Goal: Task Accomplishment & Management: Complete application form

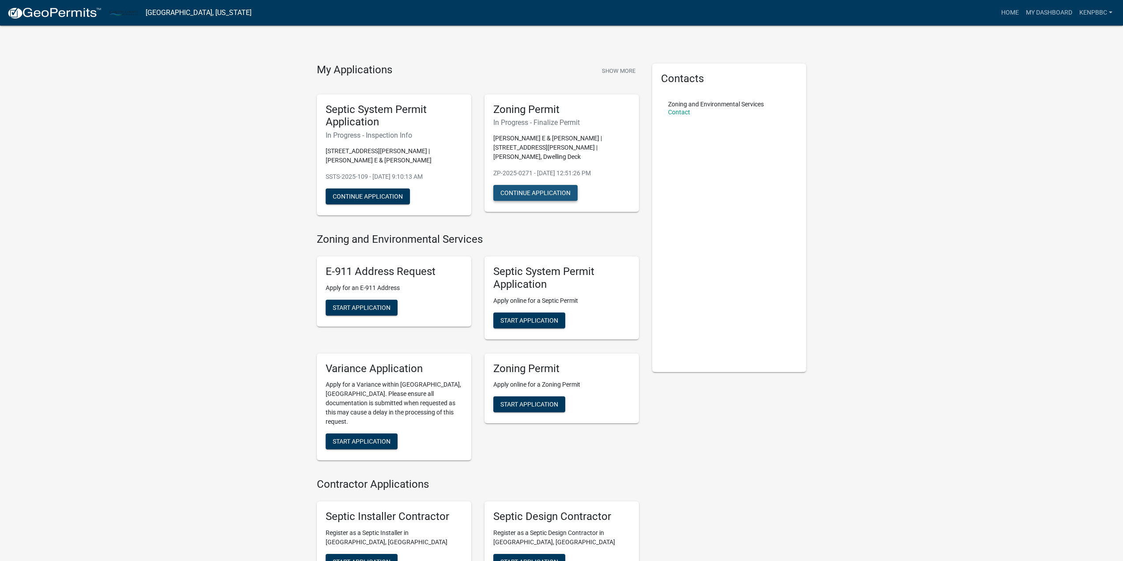
click at [530, 185] on button "Continue Application" at bounding box center [535, 193] width 84 height 16
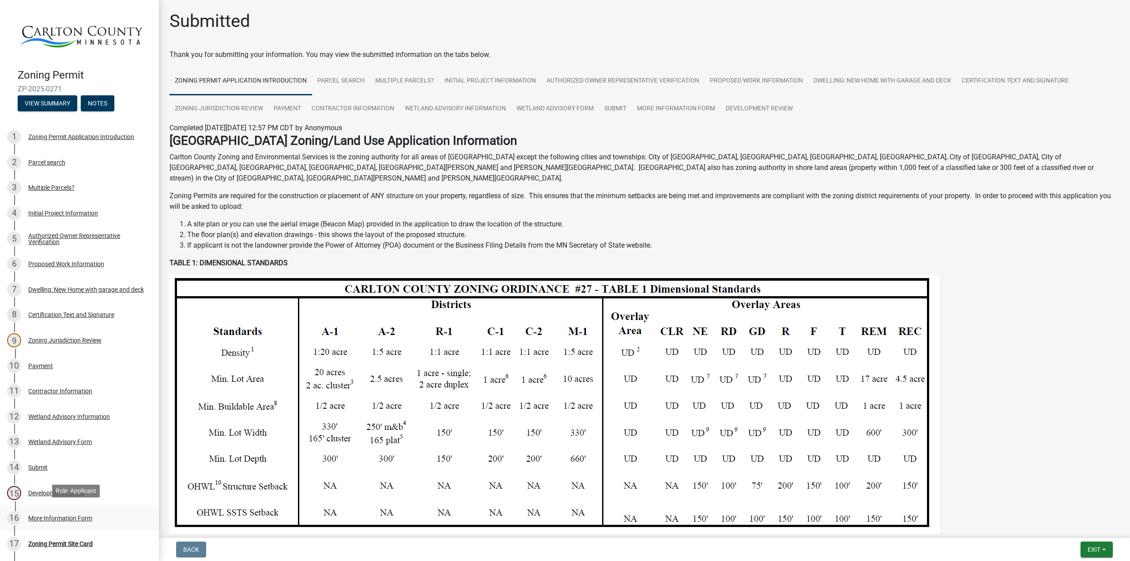
click at [43, 516] on div "More Information Form" at bounding box center [60, 518] width 64 height 6
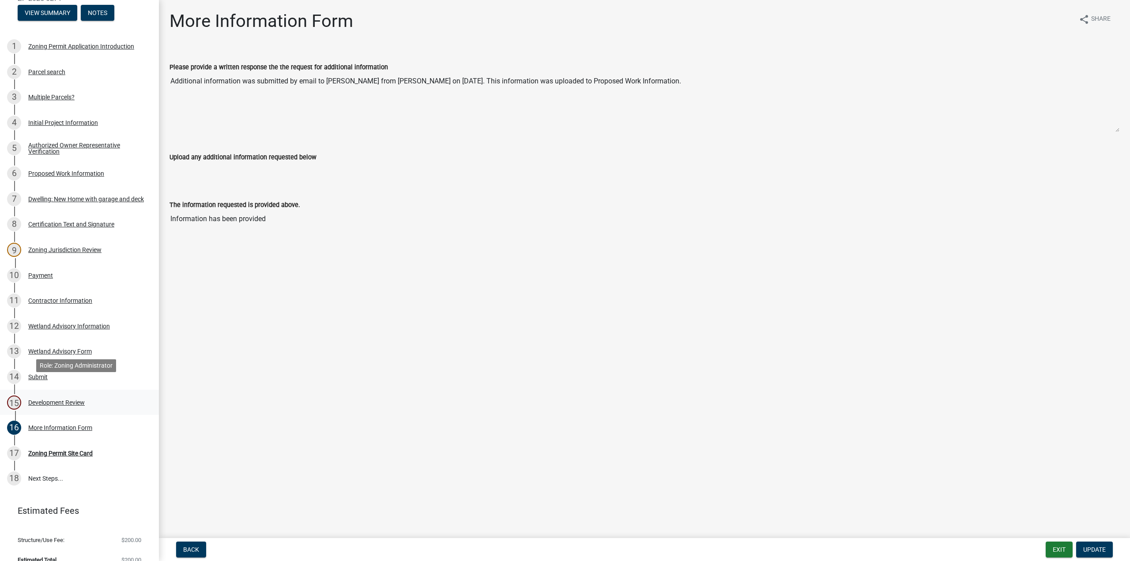
scroll to position [100, 0]
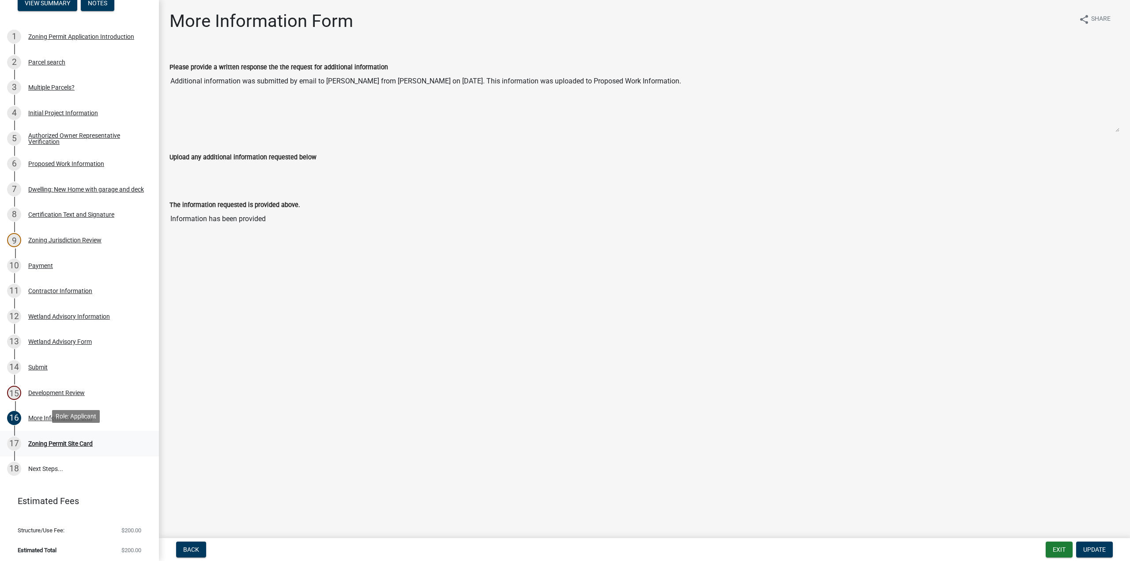
click at [53, 440] on div "Zoning Permit Site Card" at bounding box center [60, 443] width 64 height 6
click at [31, 440] on div "Zoning Permit Site Card" at bounding box center [60, 443] width 64 height 6
click at [38, 390] on div "Development Review" at bounding box center [56, 393] width 56 height 6
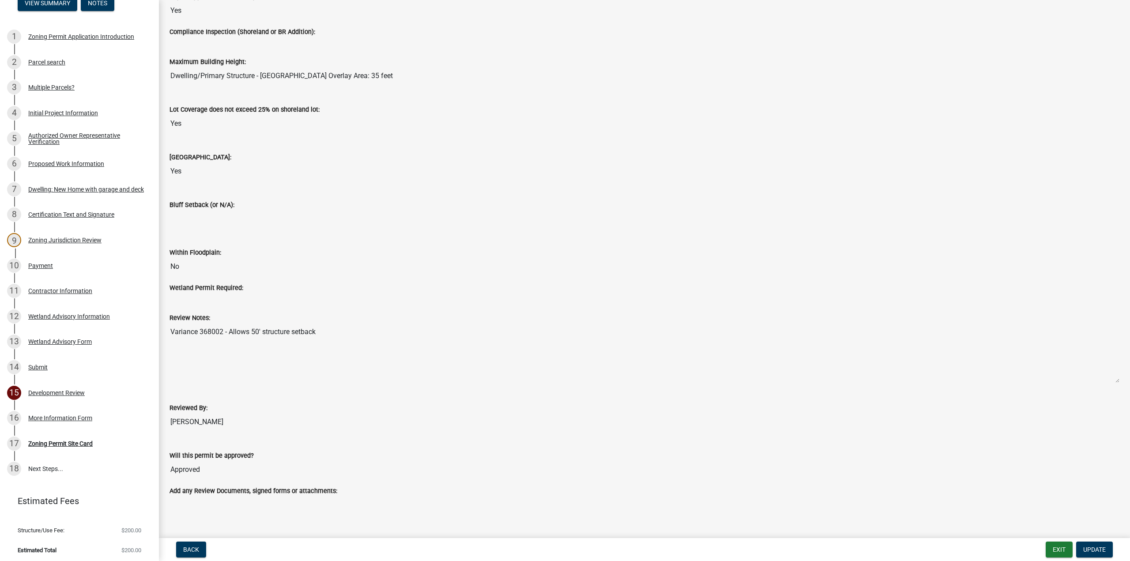
scroll to position [823, 0]
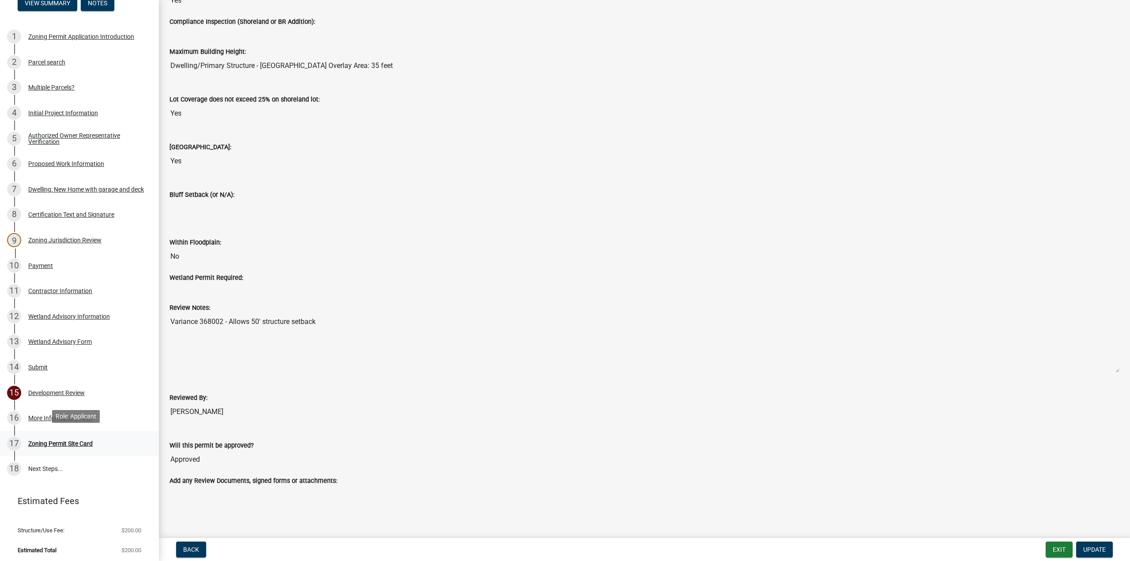
click at [60, 443] on div "Zoning Permit Site Card" at bounding box center [60, 443] width 64 height 6
click at [47, 440] on div "Zoning Permit Site Card" at bounding box center [60, 443] width 64 height 6
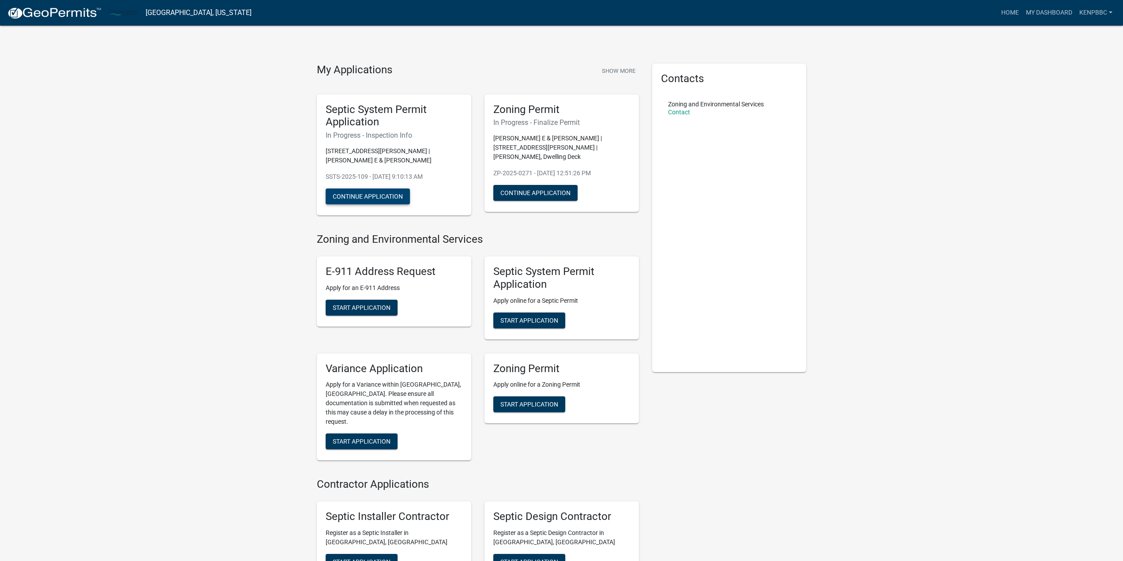
click at [380, 194] on button "Continue Application" at bounding box center [368, 196] width 84 height 16
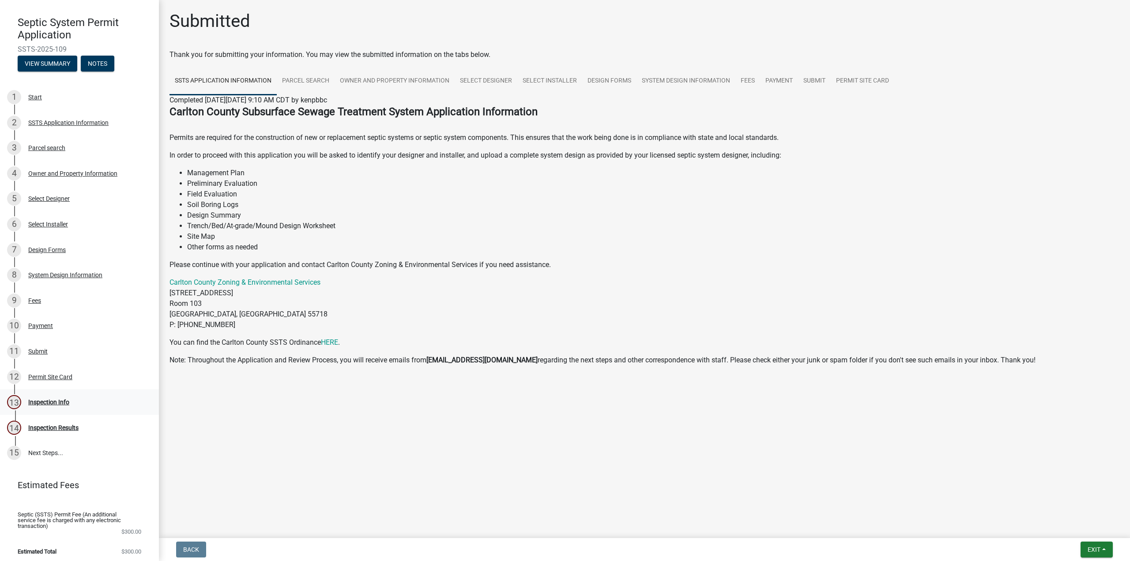
scroll to position [54, 0]
click at [50, 373] on div "Permit Site Card" at bounding box center [50, 375] width 44 height 6
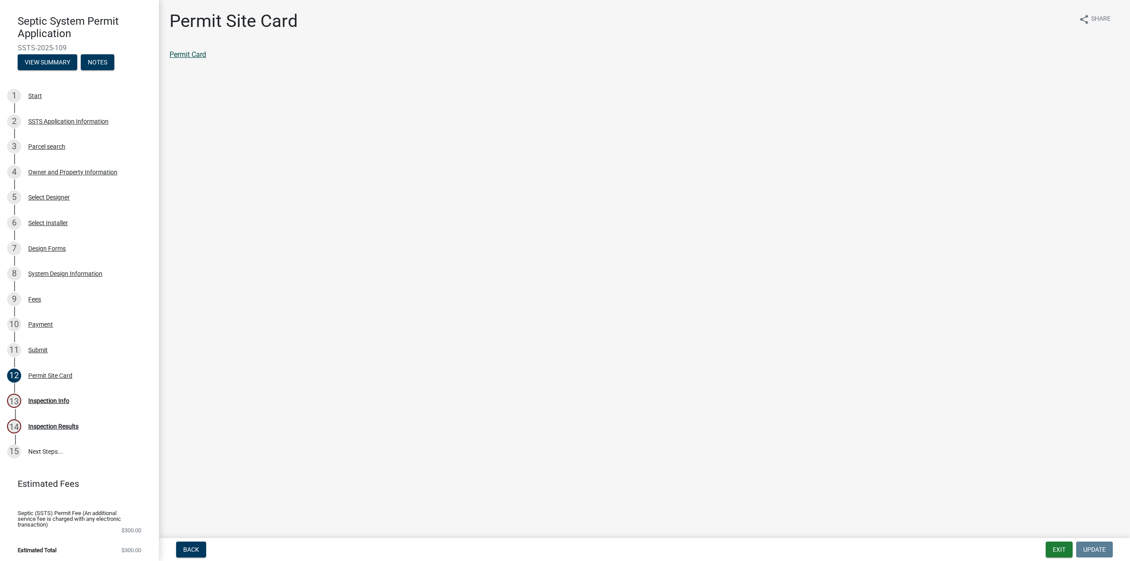
click at [188, 52] on link "Permit Card" at bounding box center [187, 54] width 37 height 8
click at [51, 400] on div "Inspection Info" at bounding box center [48, 401] width 41 height 6
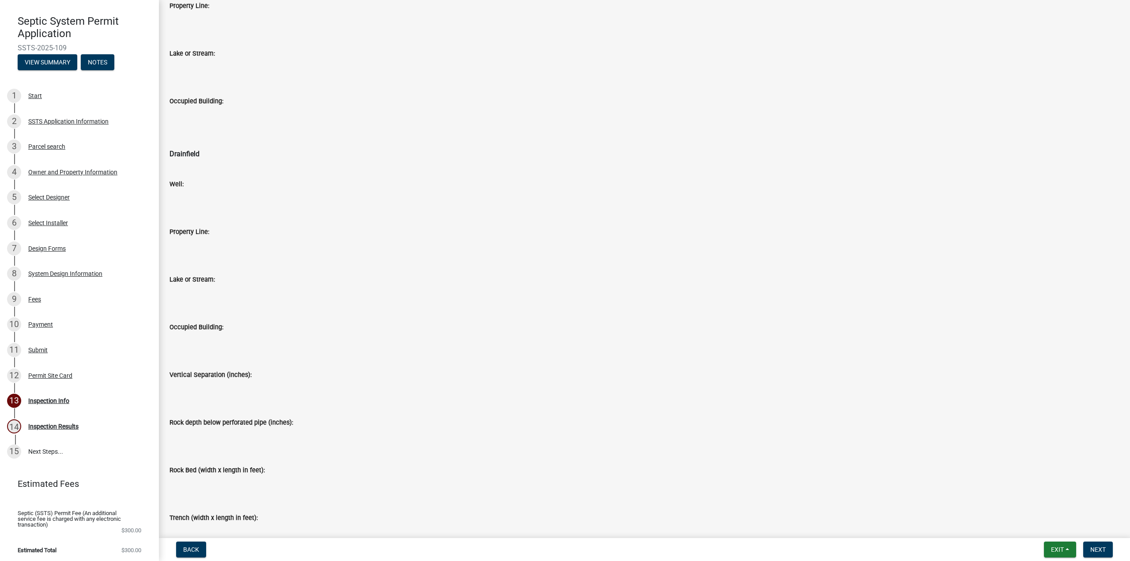
scroll to position [669, 0]
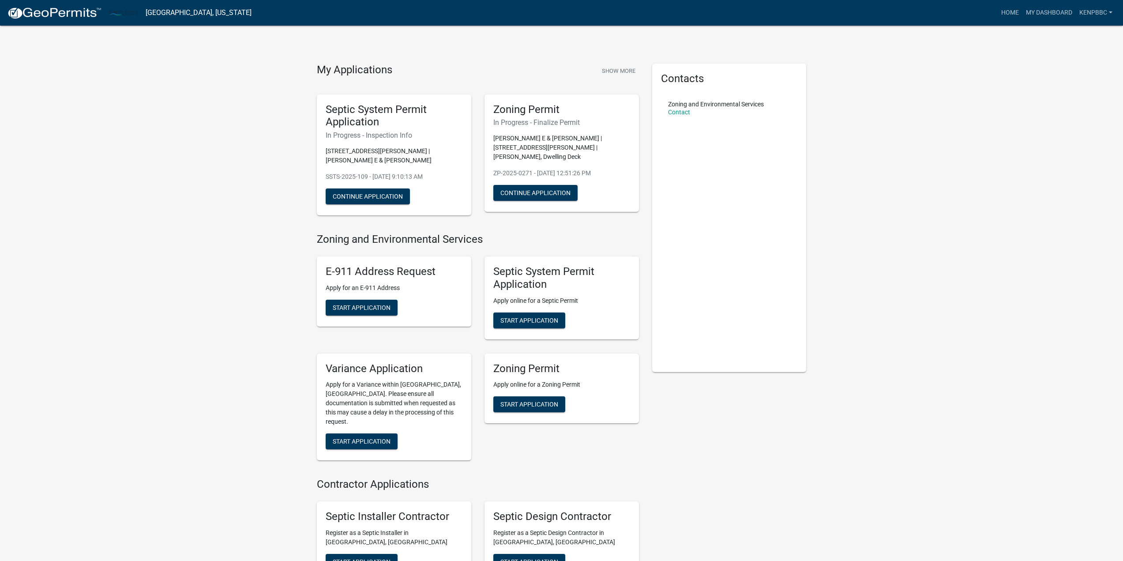
click at [574, 143] on p "[PERSON_NAME] E & [PERSON_NAME] | [STREET_ADDRESS][PERSON_NAME] | [PERSON_NAME]…" at bounding box center [561, 148] width 137 height 28
click at [544, 185] on button "Continue Application" at bounding box center [535, 193] width 84 height 16
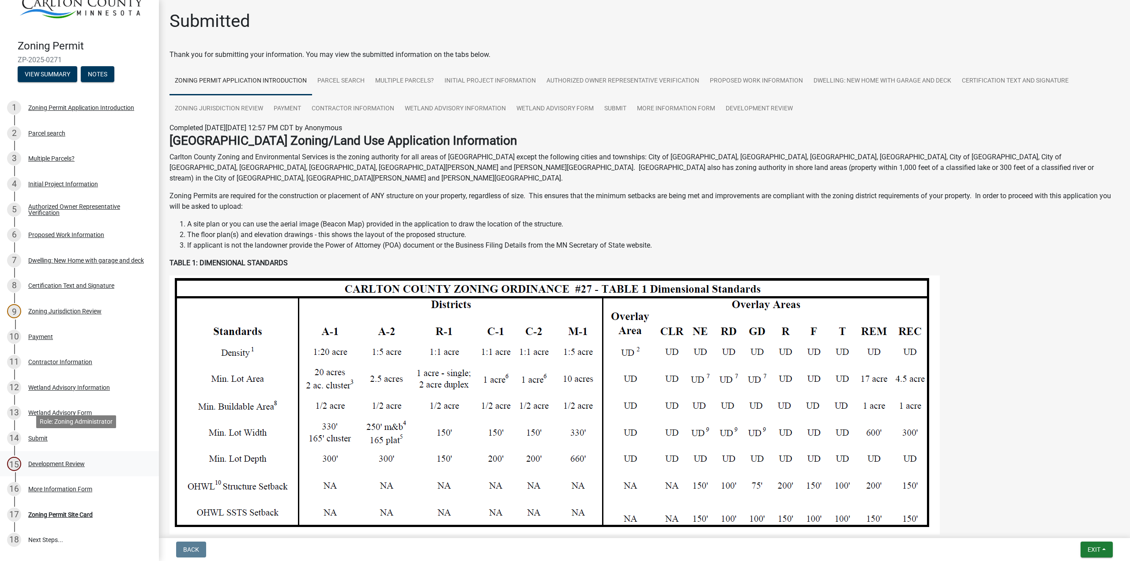
scroll to position [44, 0]
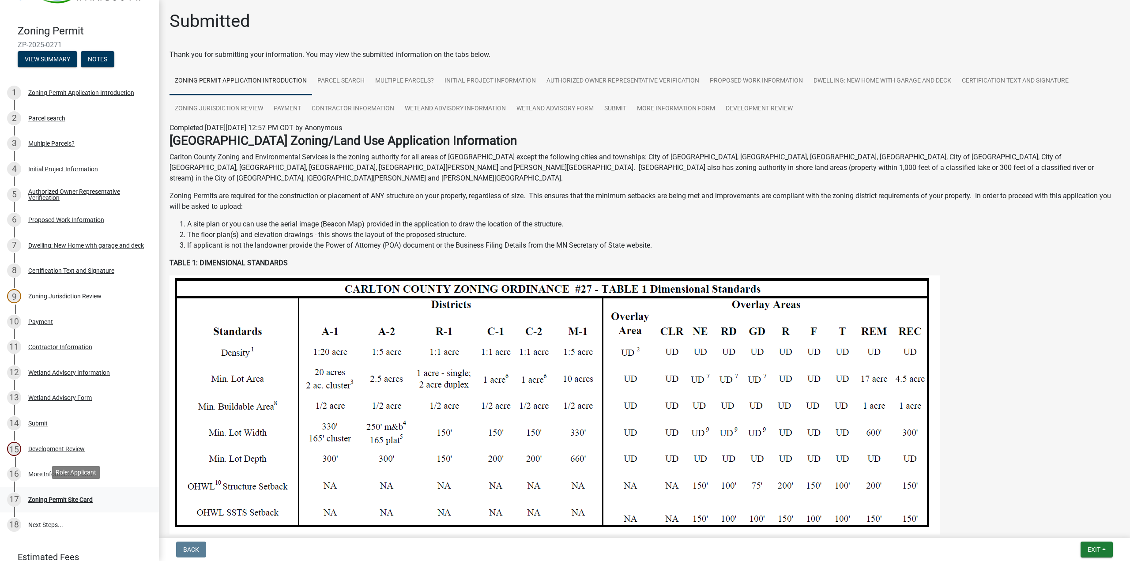
click at [53, 496] on div "Zoning Permit Site Card" at bounding box center [60, 499] width 64 height 6
click at [42, 496] on div "Zoning Permit Site Card" at bounding box center [60, 499] width 64 height 6
click at [46, 471] on div "More Information Form" at bounding box center [60, 474] width 64 height 6
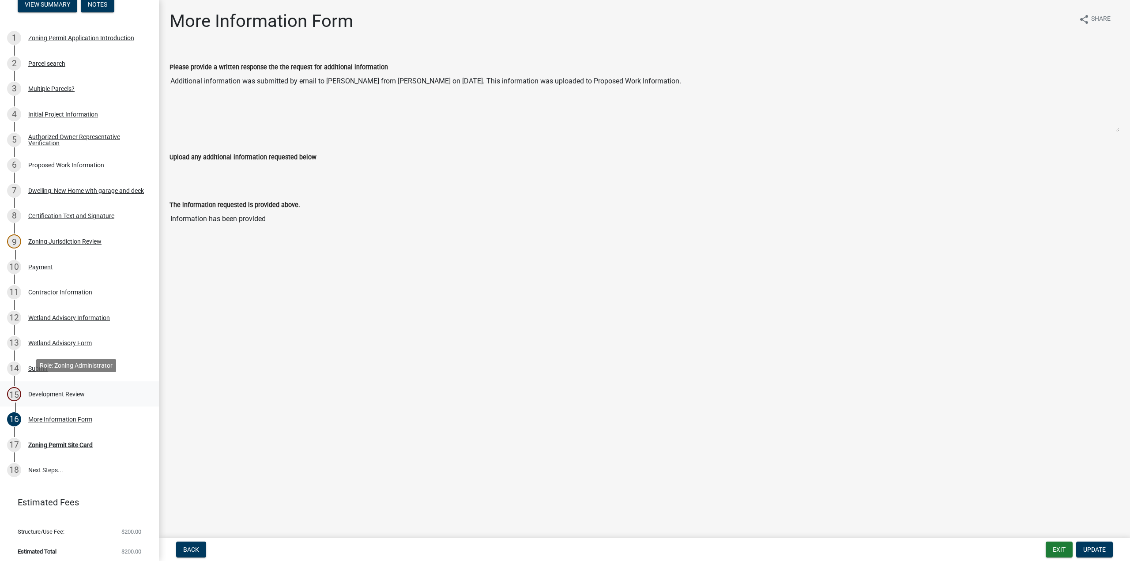
scroll to position [100, 0]
click at [49, 441] on div "Zoning Permit Site Card" at bounding box center [60, 443] width 64 height 6
click at [62, 441] on div "Zoning Permit Site Card" at bounding box center [60, 443] width 64 height 6
click at [44, 469] on link "18 Next Steps..." at bounding box center [79, 469] width 159 height 26
click at [71, 440] on div "Zoning Permit Site Card" at bounding box center [60, 443] width 64 height 6
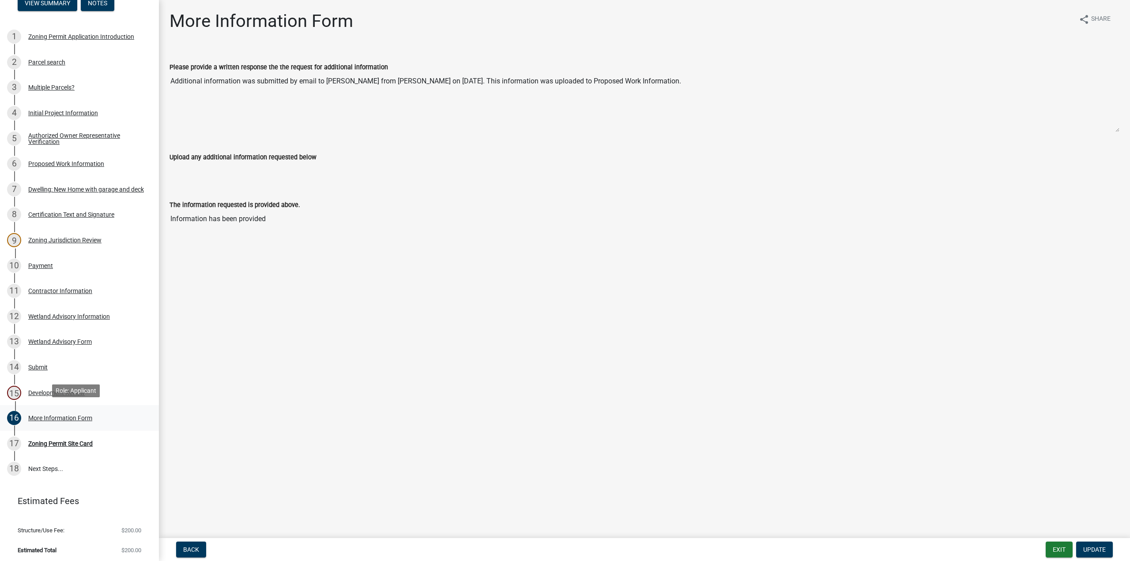
click at [41, 415] on div "More Information Form" at bounding box center [60, 418] width 64 height 6
click at [38, 391] on div "Development Review" at bounding box center [56, 393] width 56 height 6
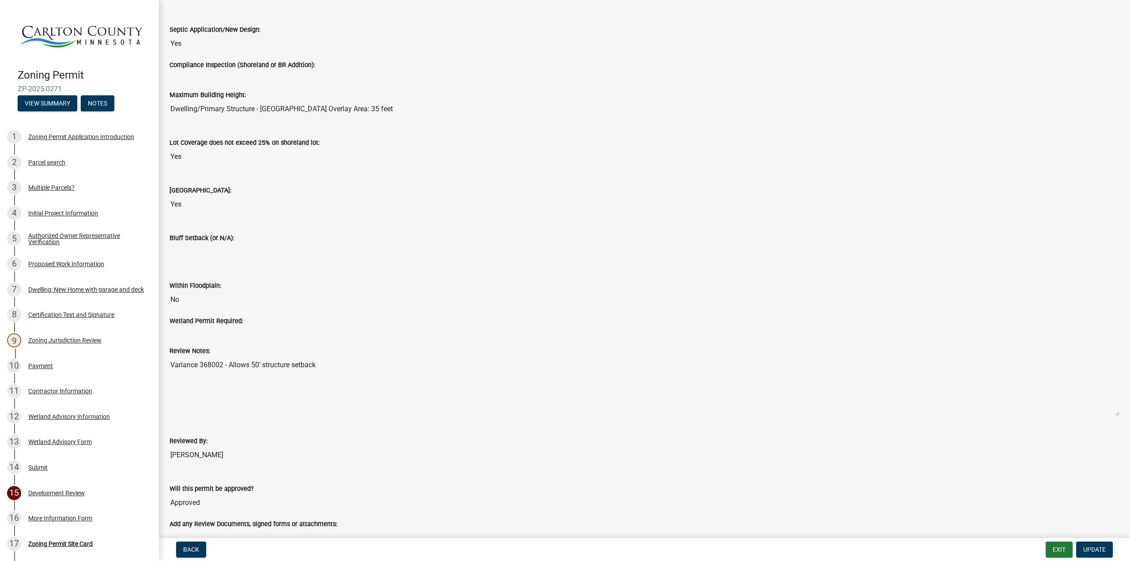
scroll to position [823, 0]
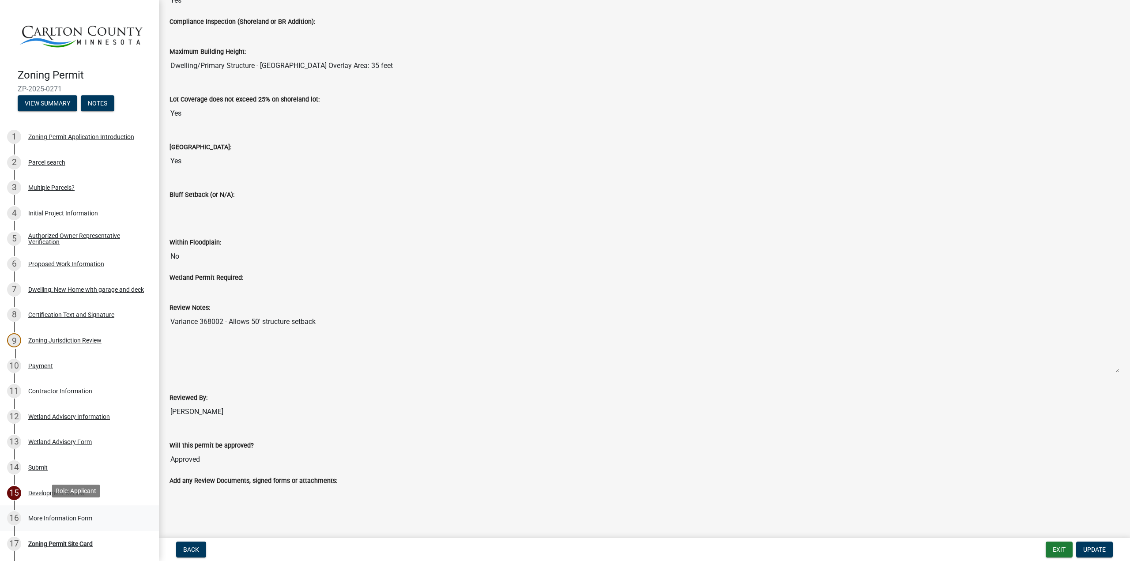
click at [46, 515] on div "More Information Form" at bounding box center [60, 518] width 64 height 6
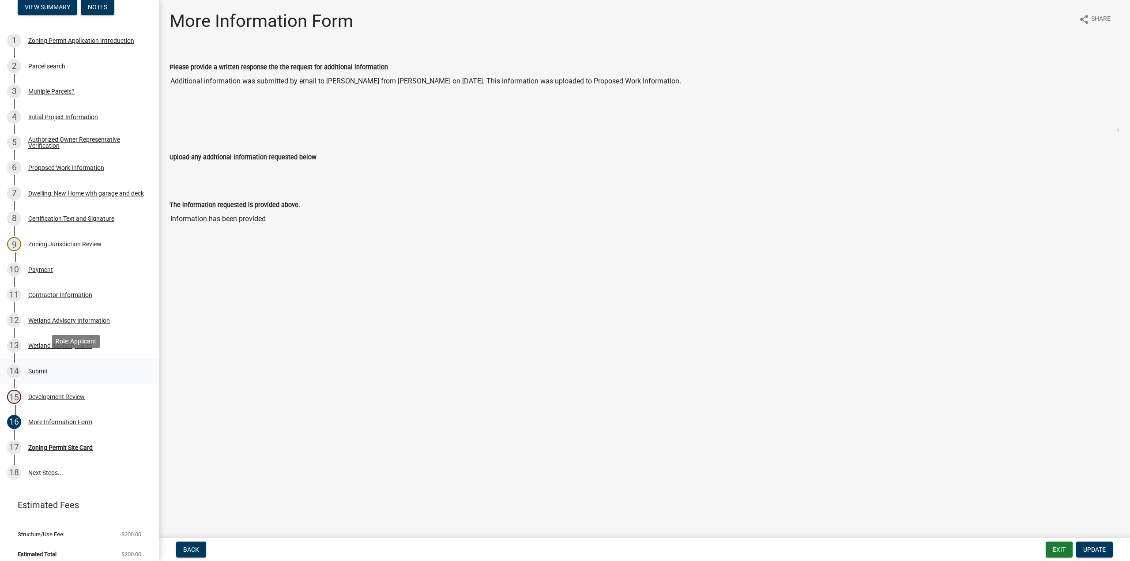
scroll to position [100, 0]
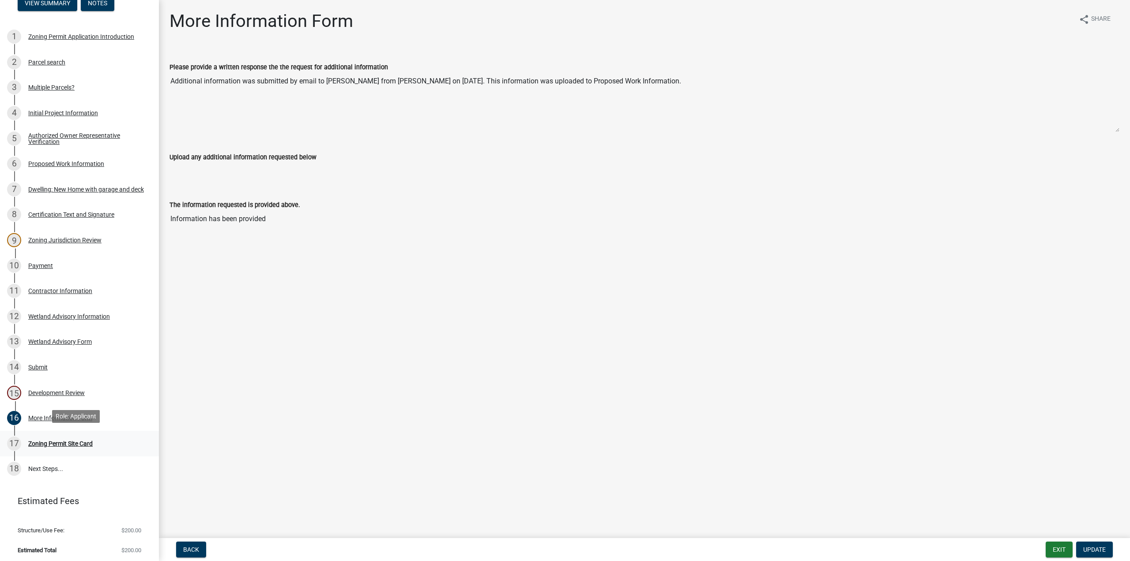
click at [50, 440] on div "Zoning Permit Site Card" at bounding box center [60, 443] width 64 height 6
click at [45, 441] on div "Zoning Permit Site Card" at bounding box center [60, 443] width 64 height 6
click at [54, 440] on div "Zoning Permit Site Card" at bounding box center [60, 443] width 64 height 6
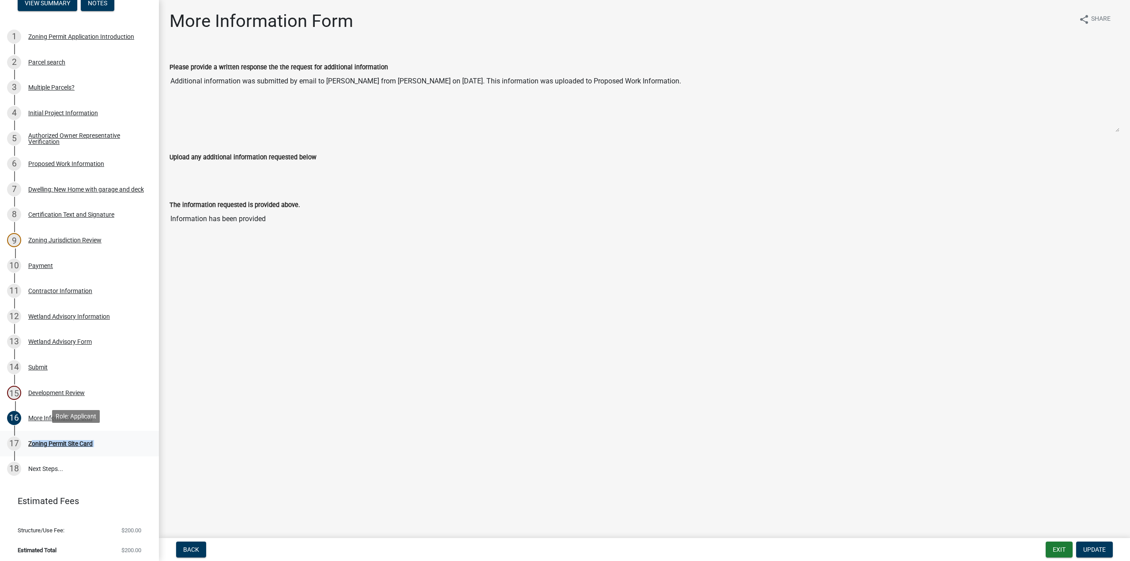
click at [54, 440] on div "Zoning Permit Site Card" at bounding box center [60, 443] width 64 height 6
click at [132, 420] on div "16 More Information Form" at bounding box center [76, 418] width 138 height 14
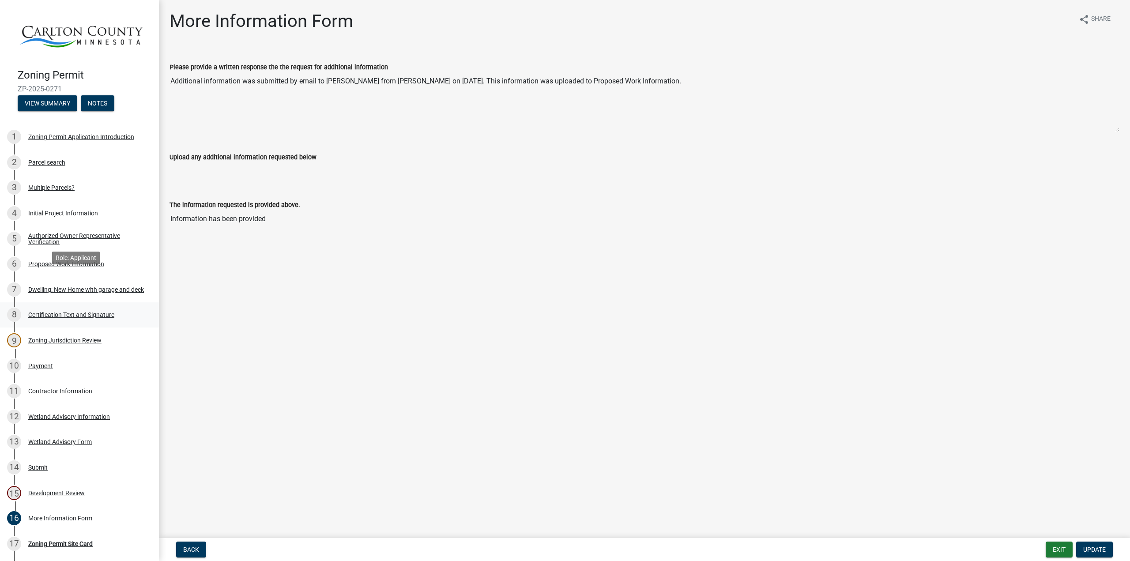
scroll to position [44, 0]
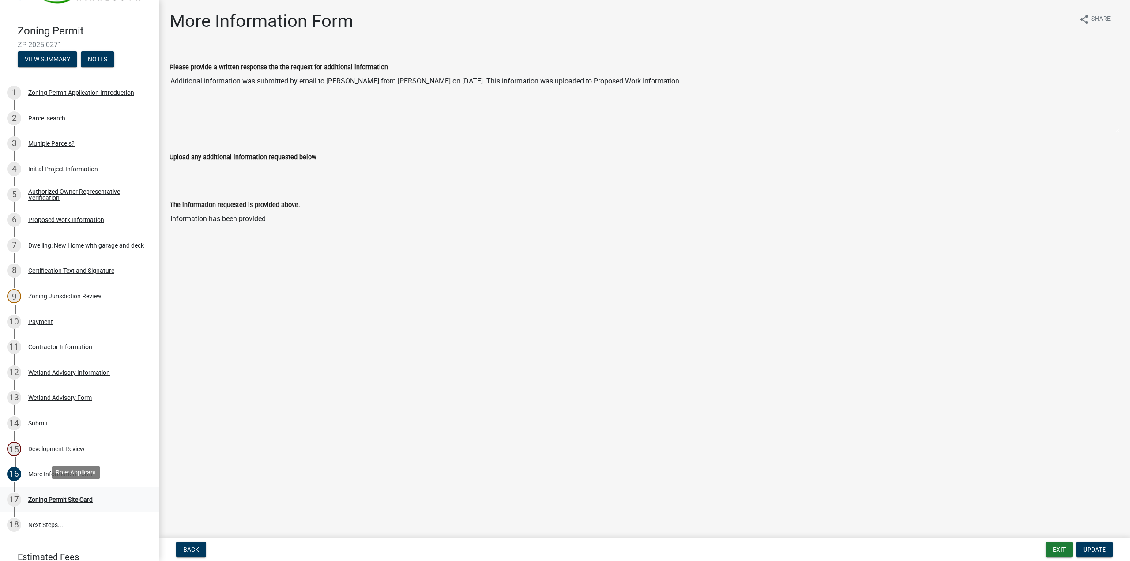
click at [52, 496] on div "Zoning Permit Site Card" at bounding box center [60, 499] width 64 height 6
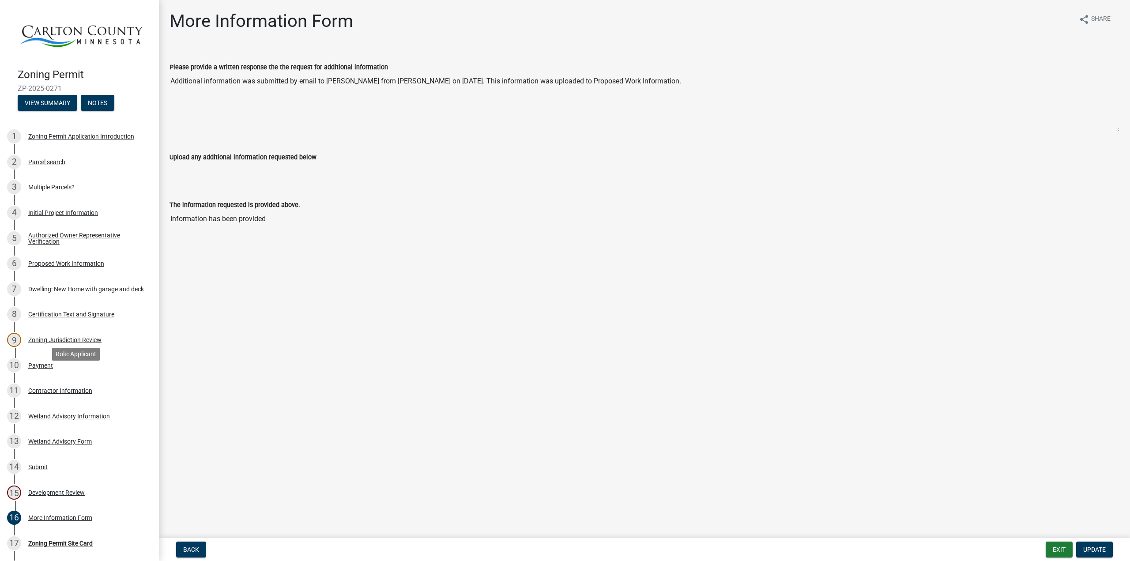
scroll to position [0, 0]
click at [37, 490] on div "Development Review" at bounding box center [56, 493] width 56 height 6
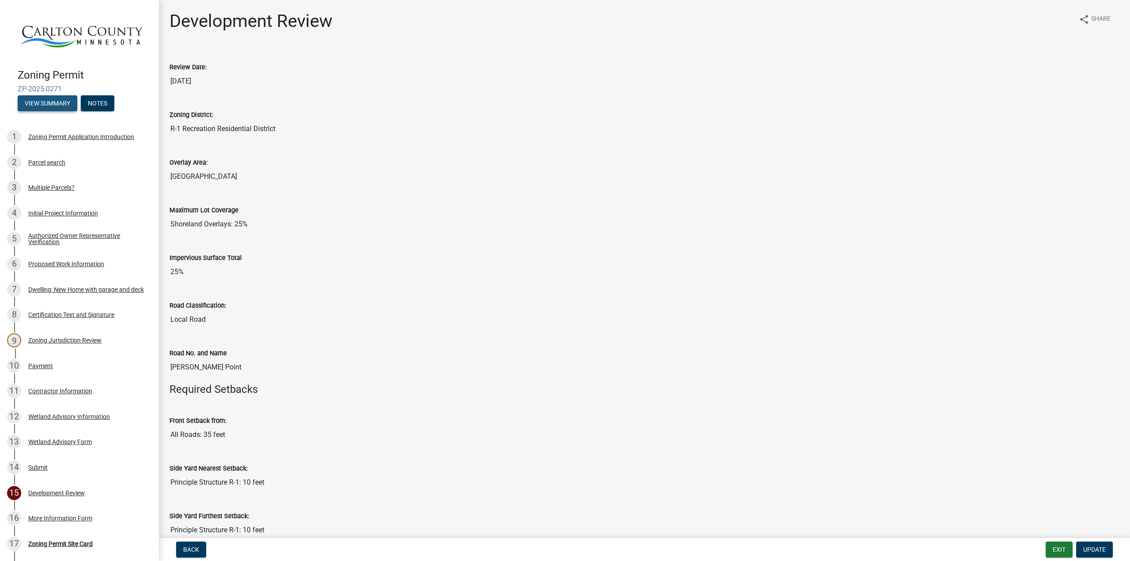
click at [62, 103] on button "View Summary" at bounding box center [48, 103] width 60 height 16
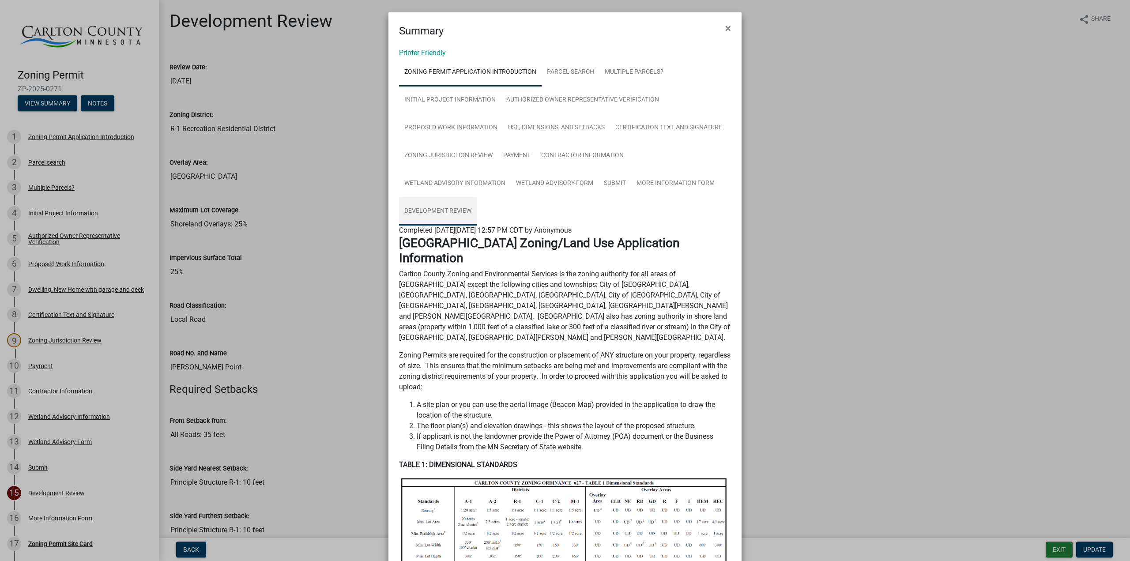
click at [444, 206] on link "Development Review" at bounding box center [438, 211] width 78 height 28
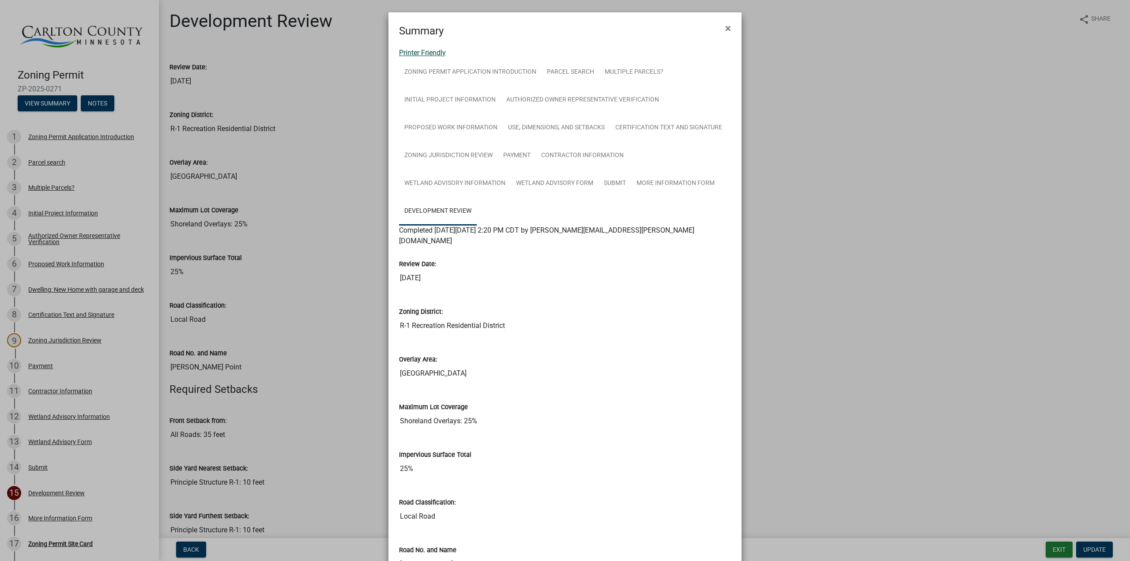
click at [429, 49] on link "Printer Friendly" at bounding box center [422, 53] width 47 height 8
click at [725, 29] on span "×" at bounding box center [728, 28] width 6 height 12
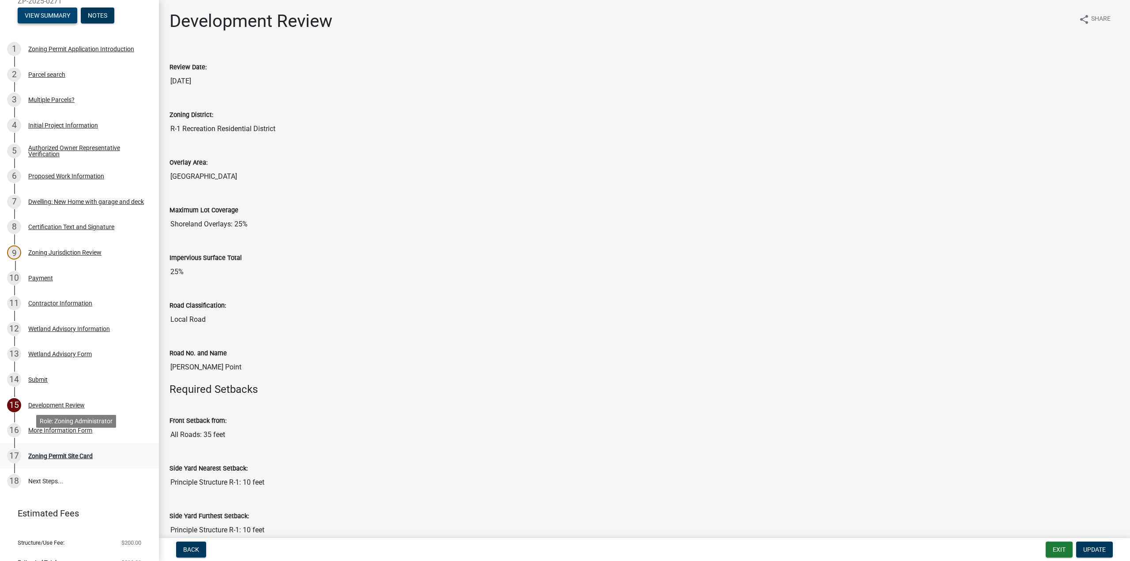
scroll to position [88, 0]
click at [68, 452] on div "Zoning Permit Site Card" at bounding box center [60, 455] width 64 height 6
click at [56, 428] on div "More Information Form" at bounding box center [60, 430] width 64 height 6
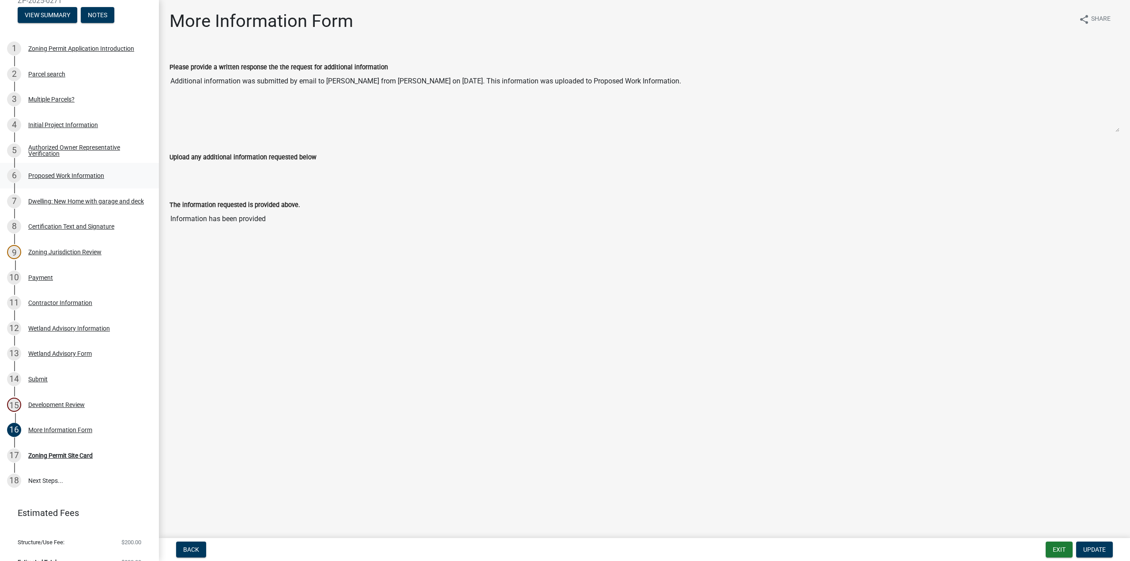
click at [73, 173] on div "Proposed Work Information" at bounding box center [66, 176] width 76 height 6
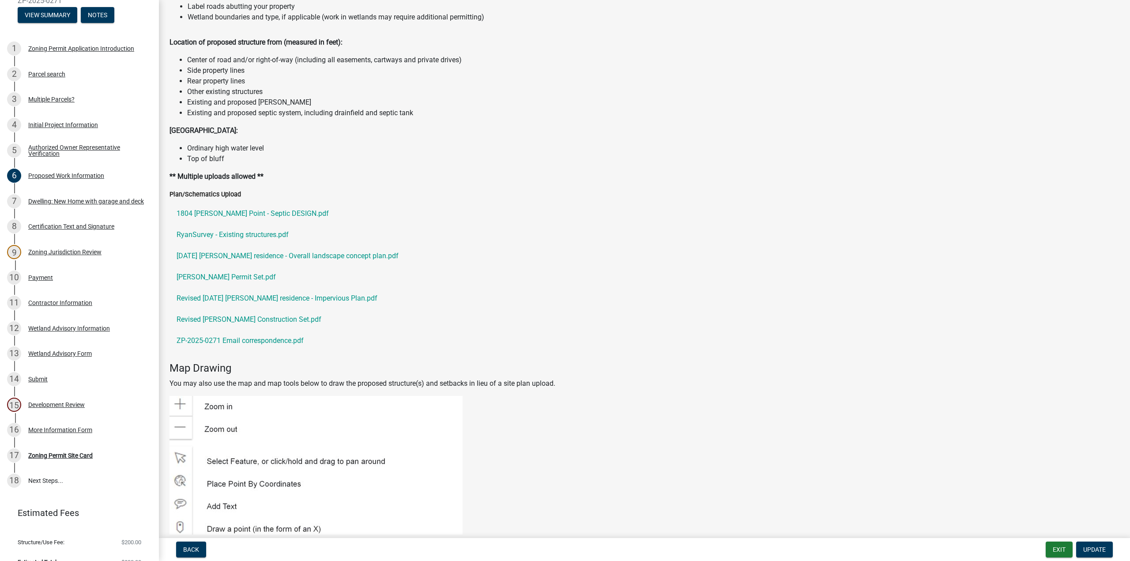
scroll to position [838, 0]
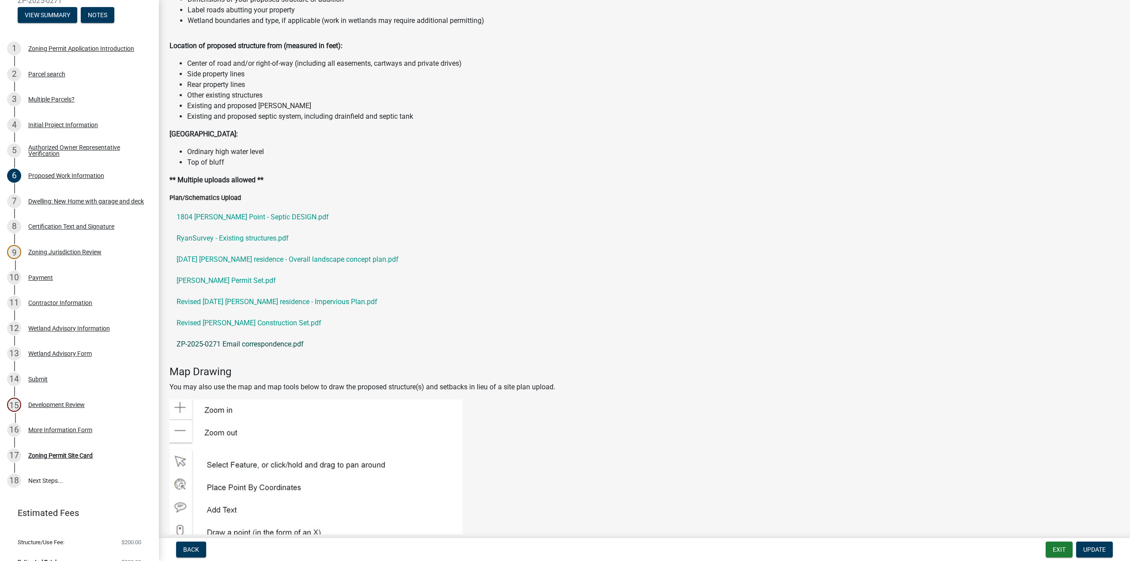
click at [252, 341] on link "ZP-2025-0271 Email correspondence.pdf" at bounding box center [644, 344] width 950 height 21
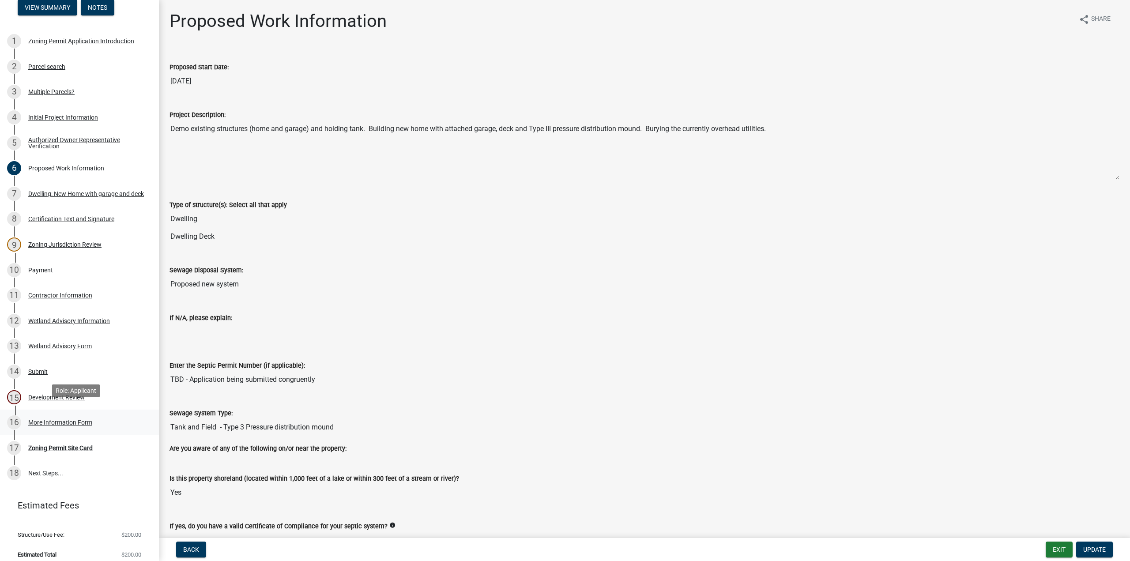
scroll to position [100, 0]
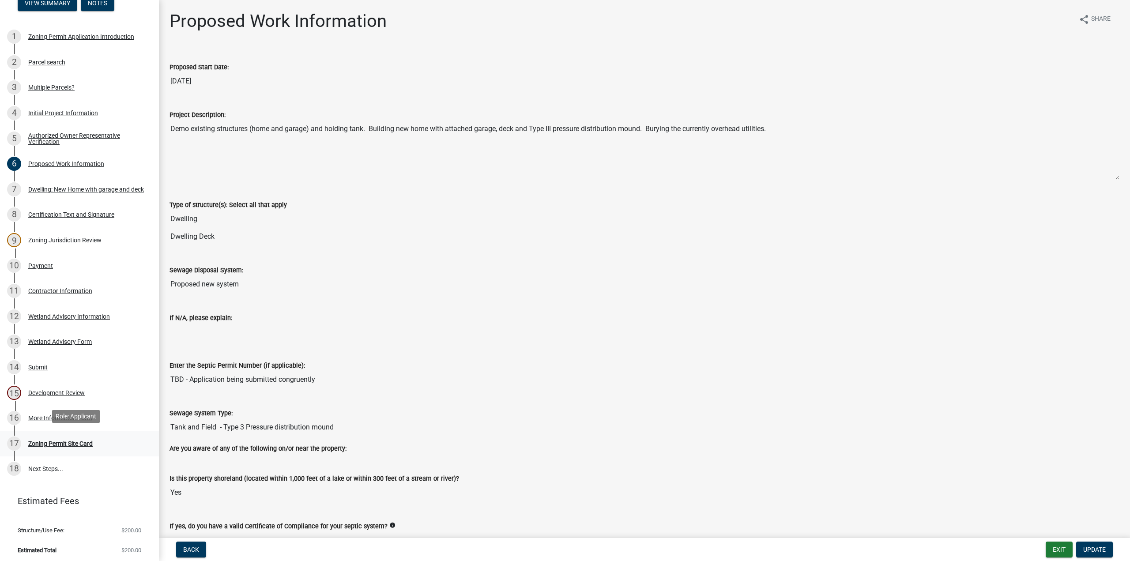
click at [67, 444] on div "Zoning Permit Site Card" at bounding box center [60, 443] width 64 height 6
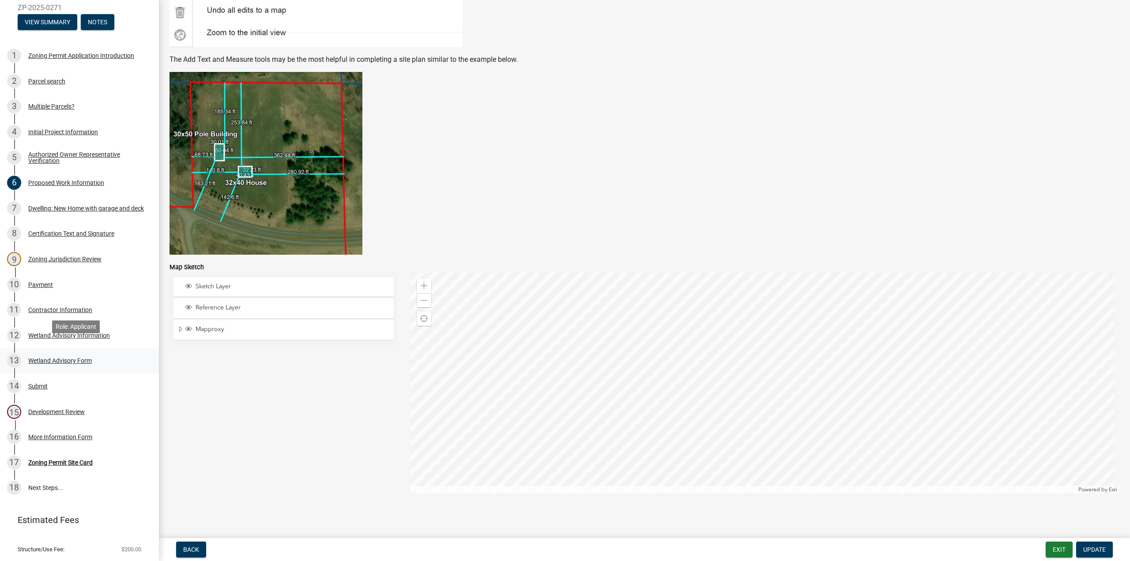
scroll to position [88, 0]
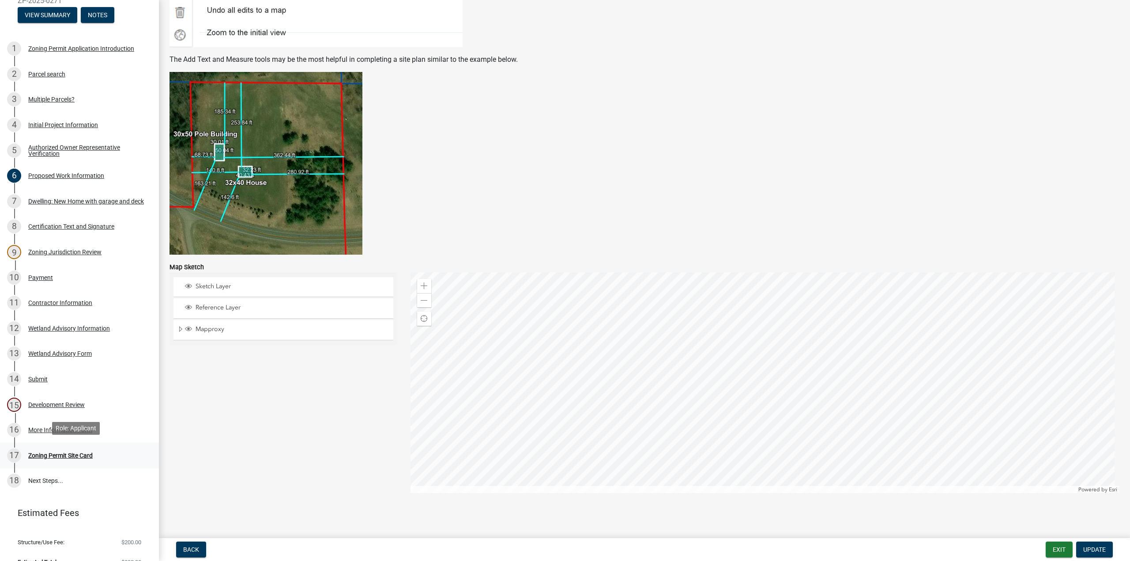
click at [60, 452] on div "Zoning Permit Site Card" at bounding box center [60, 455] width 64 height 6
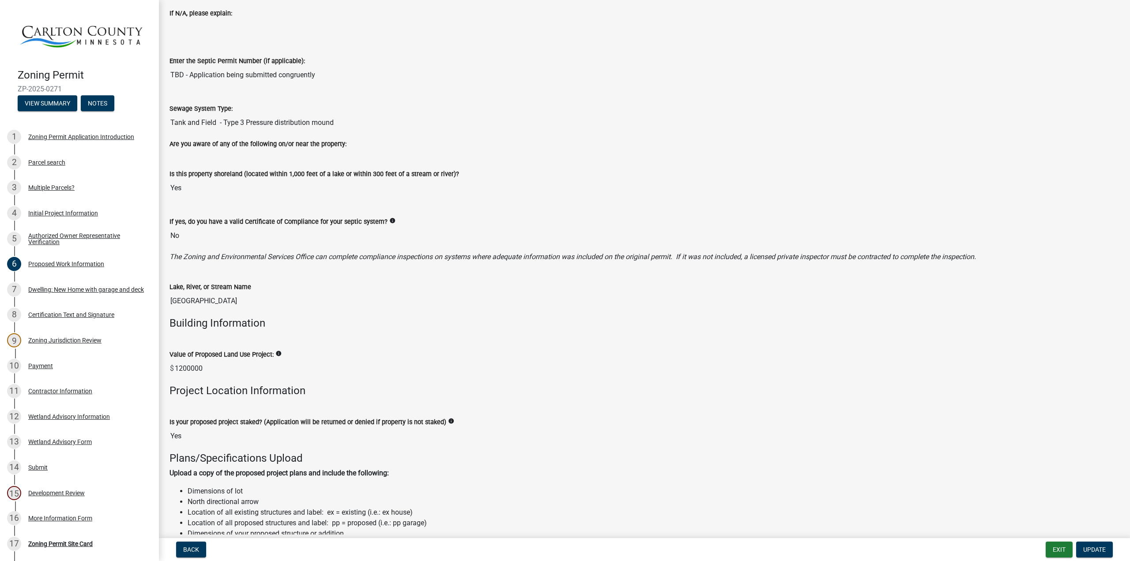
scroll to position [0, 0]
